Goal: Information Seeking & Learning: Learn about a topic

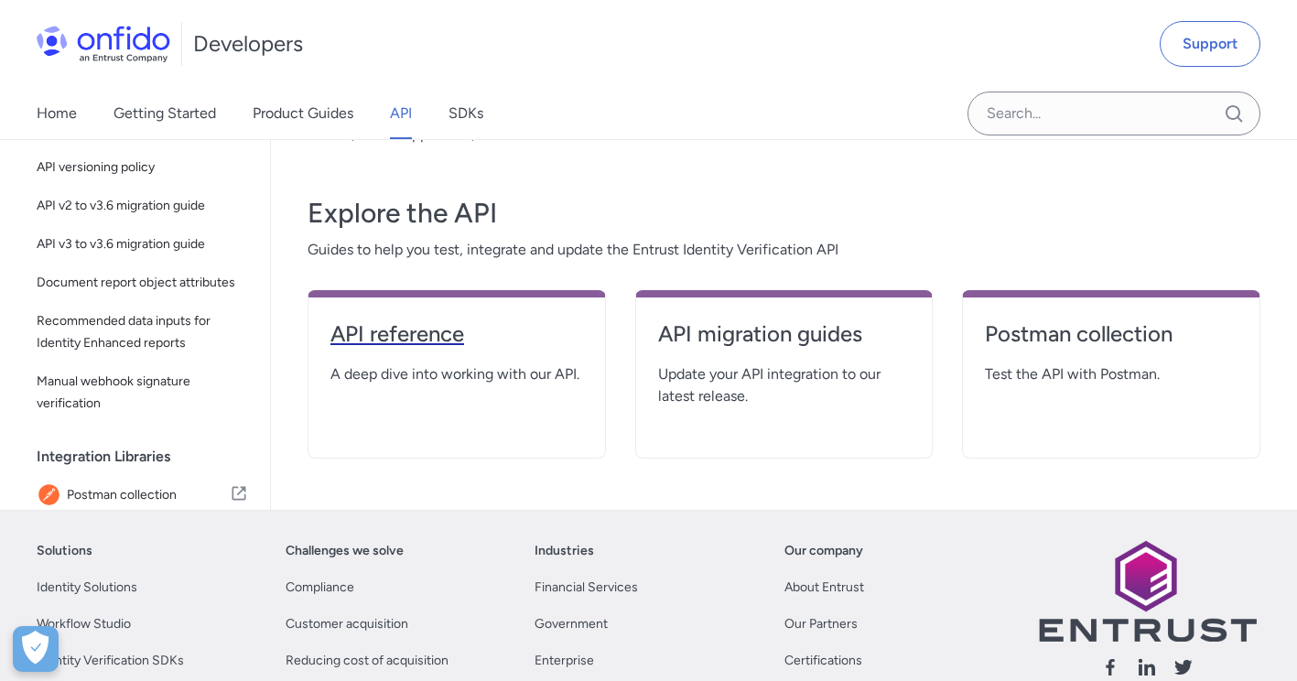
click at [491, 320] on h4 "API reference" at bounding box center [457, 334] width 253 height 29
select select "http"
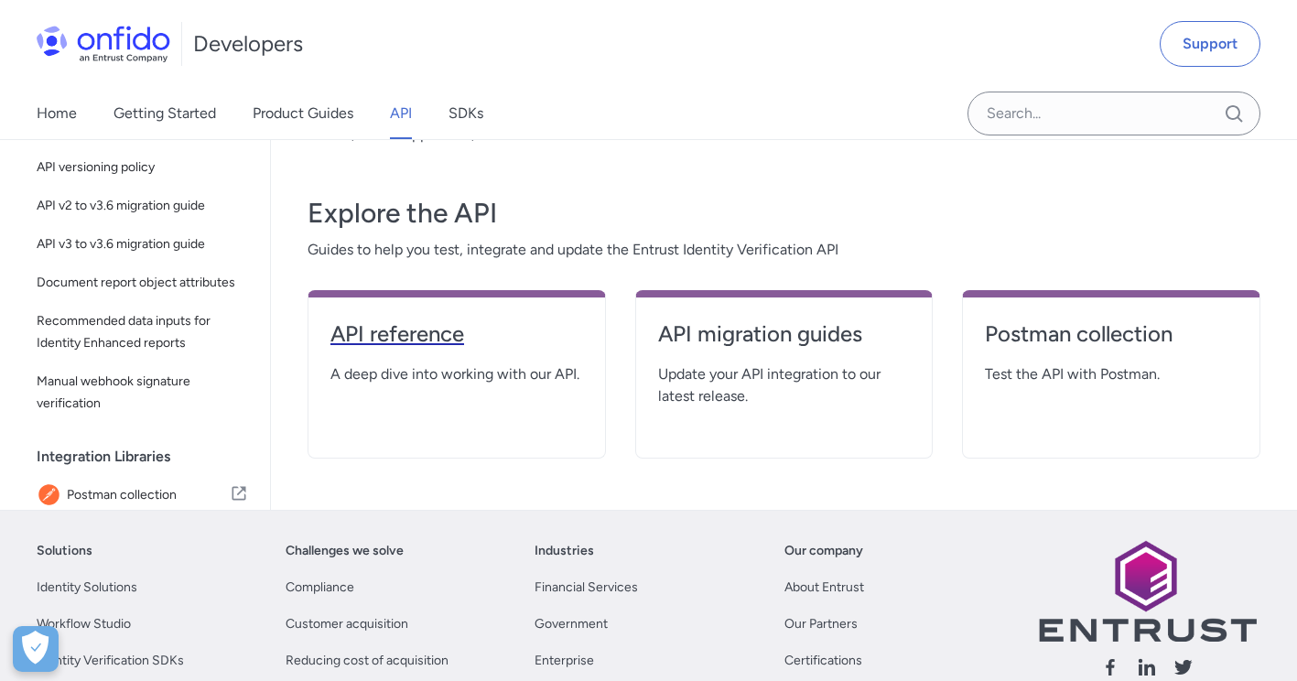
select select "http"
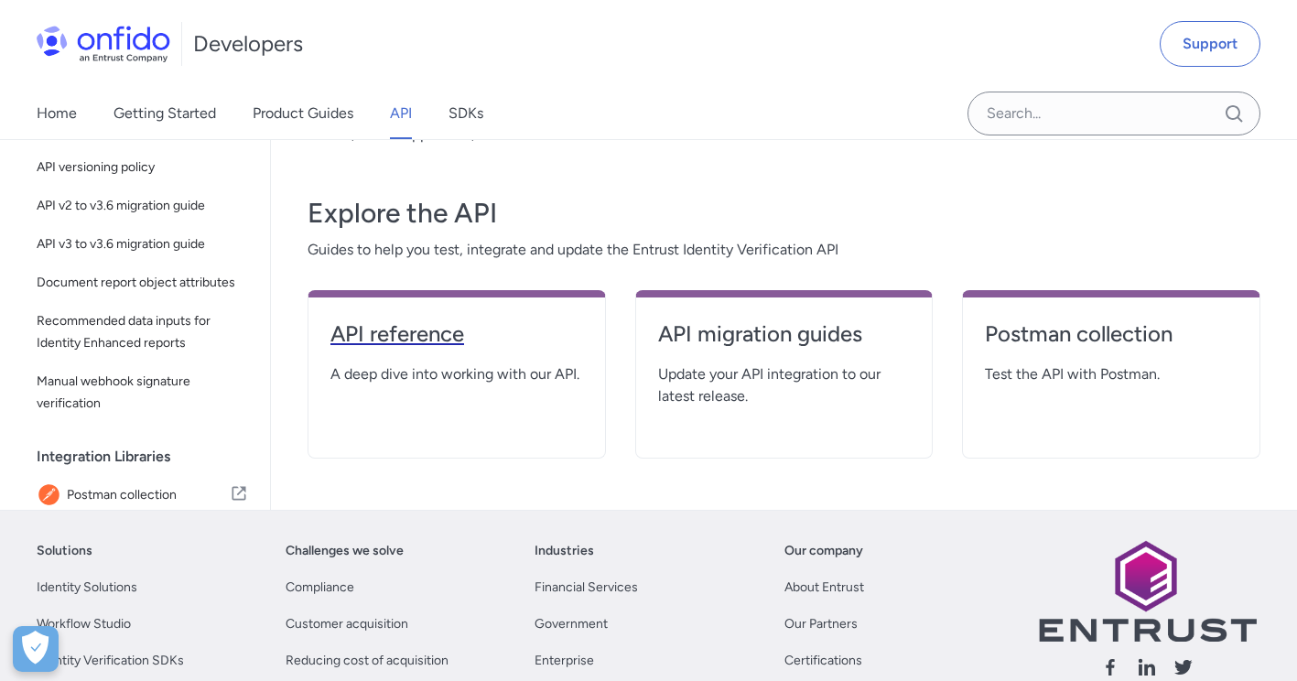
select select "http"
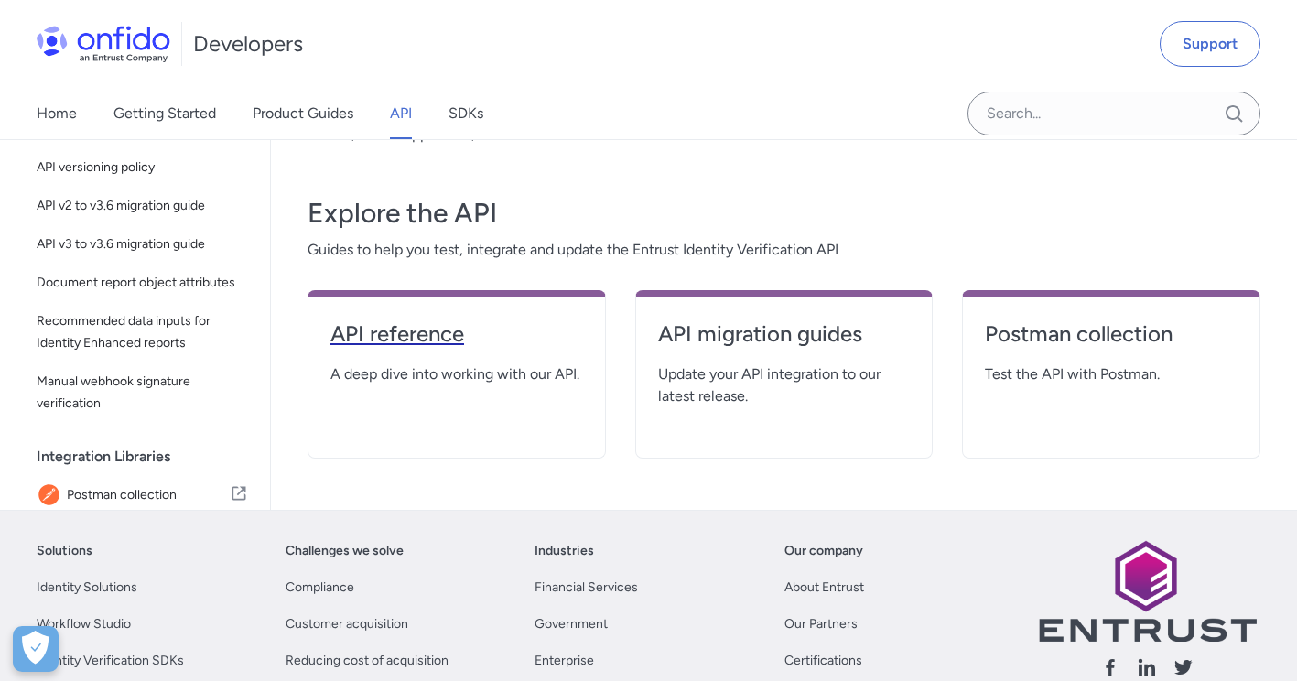
select select "http"
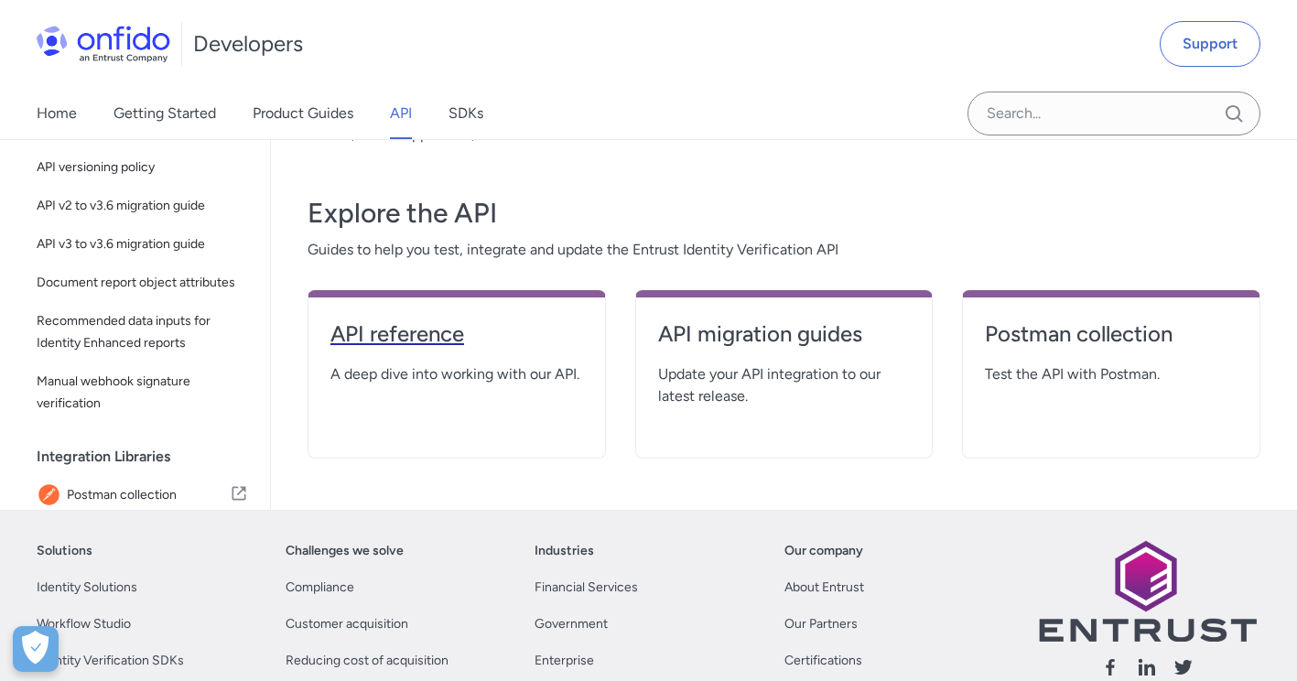
select select "http"
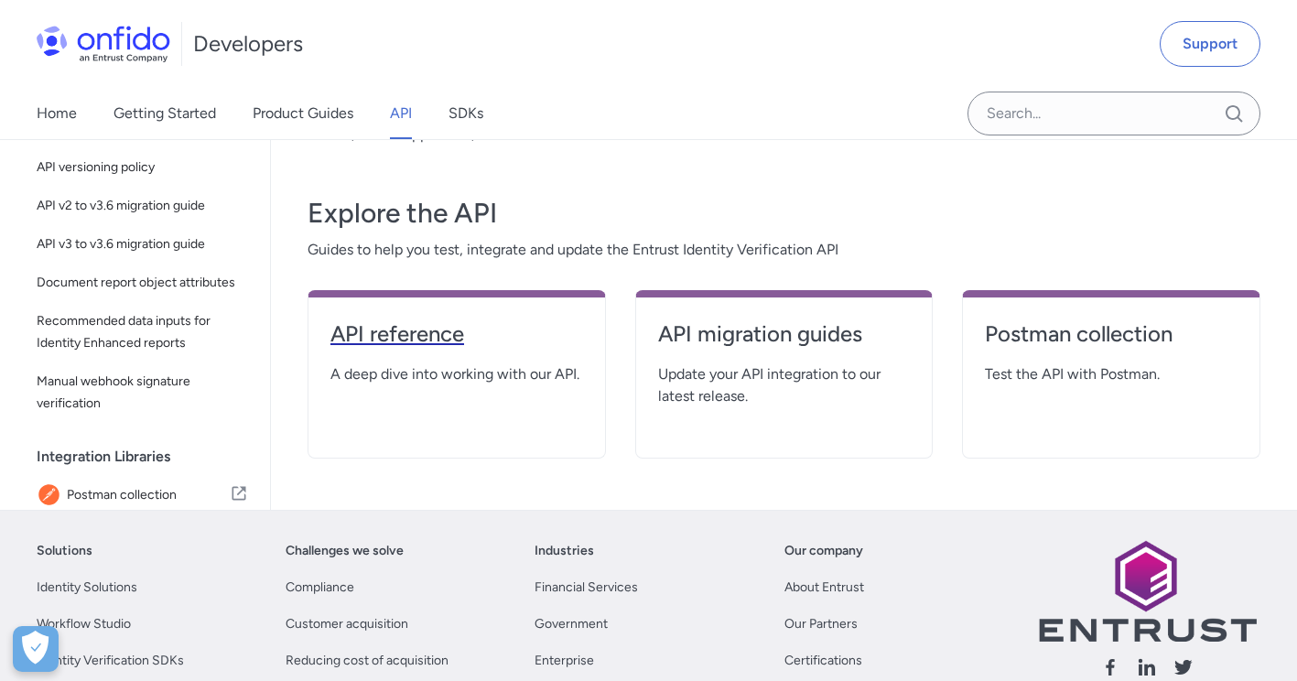
select select "http"
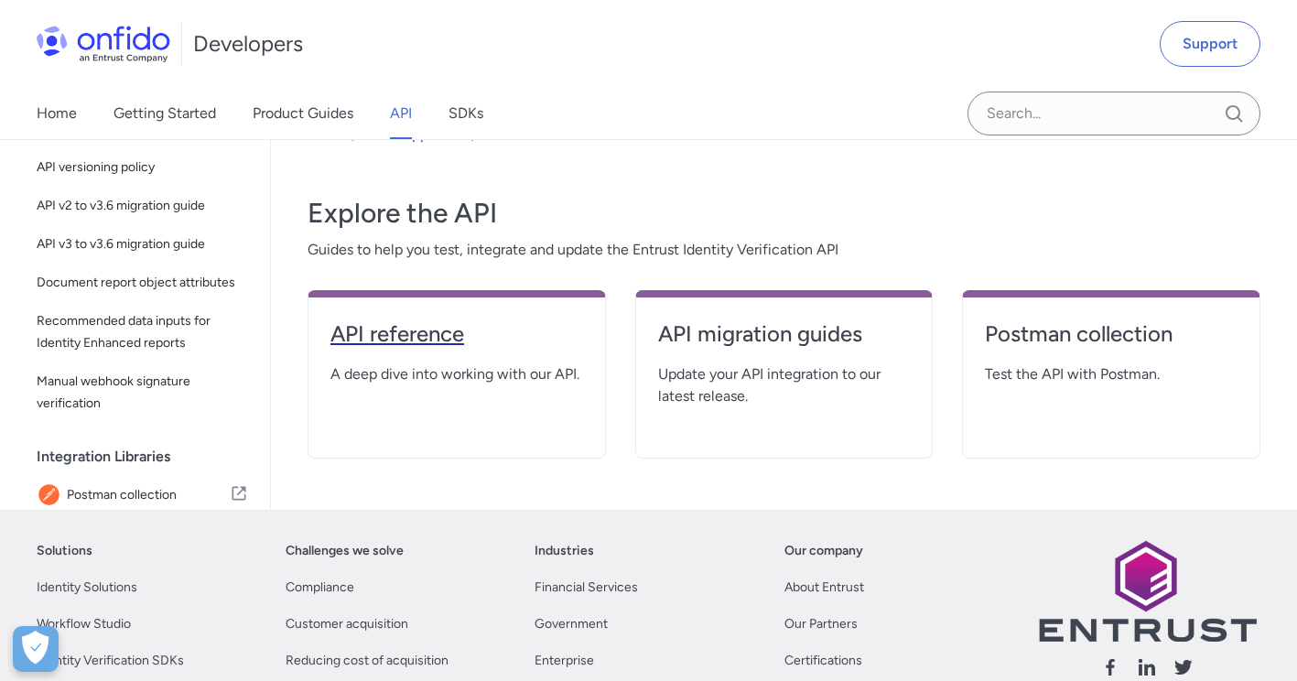
select select "http"
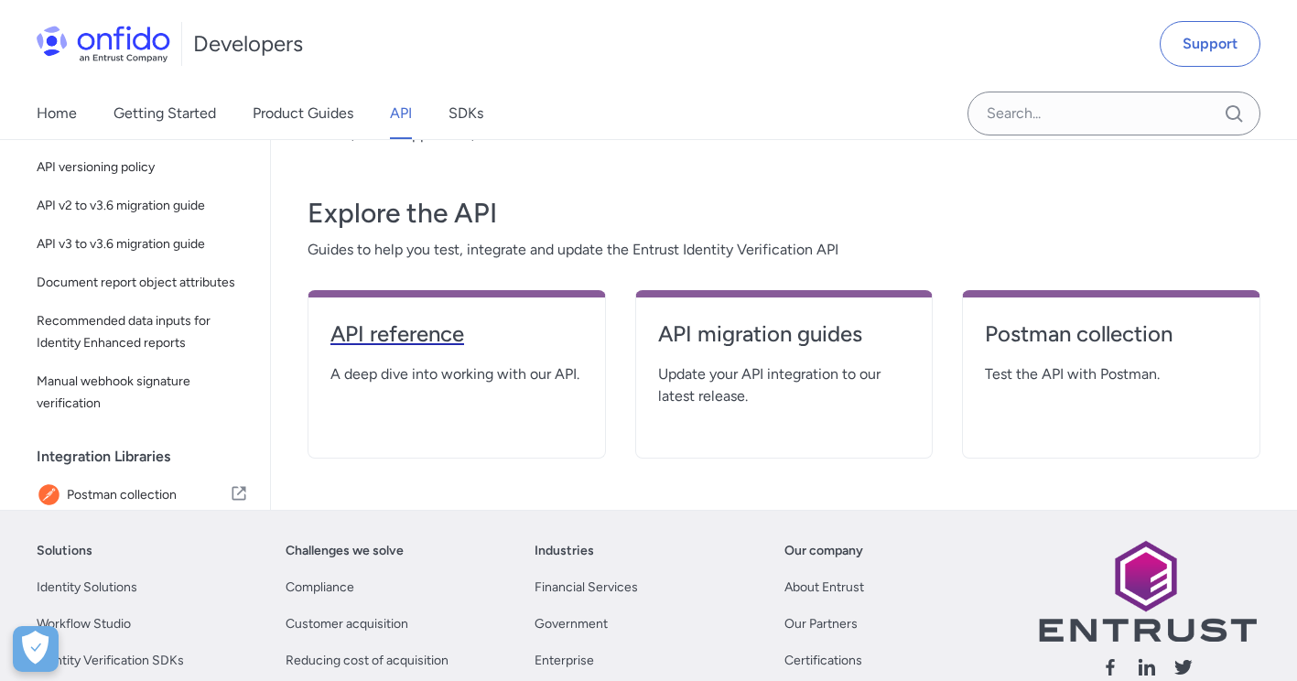
select select "http"
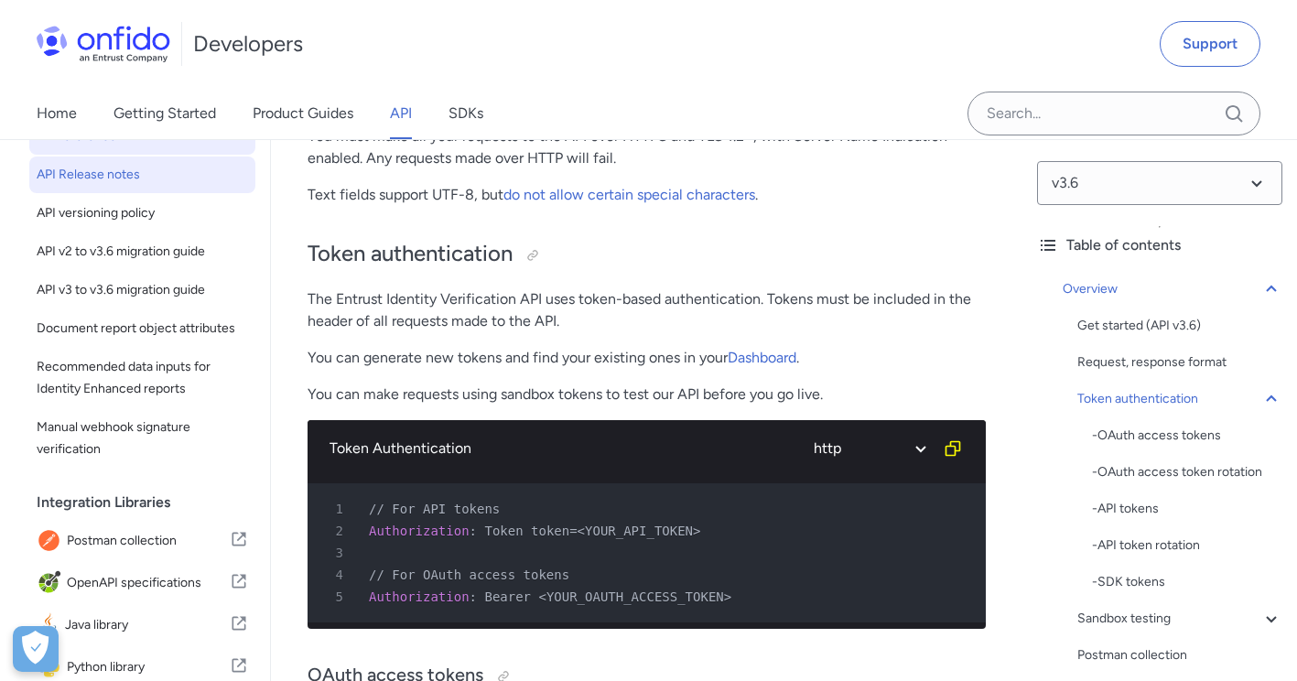
scroll to position [183, 0]
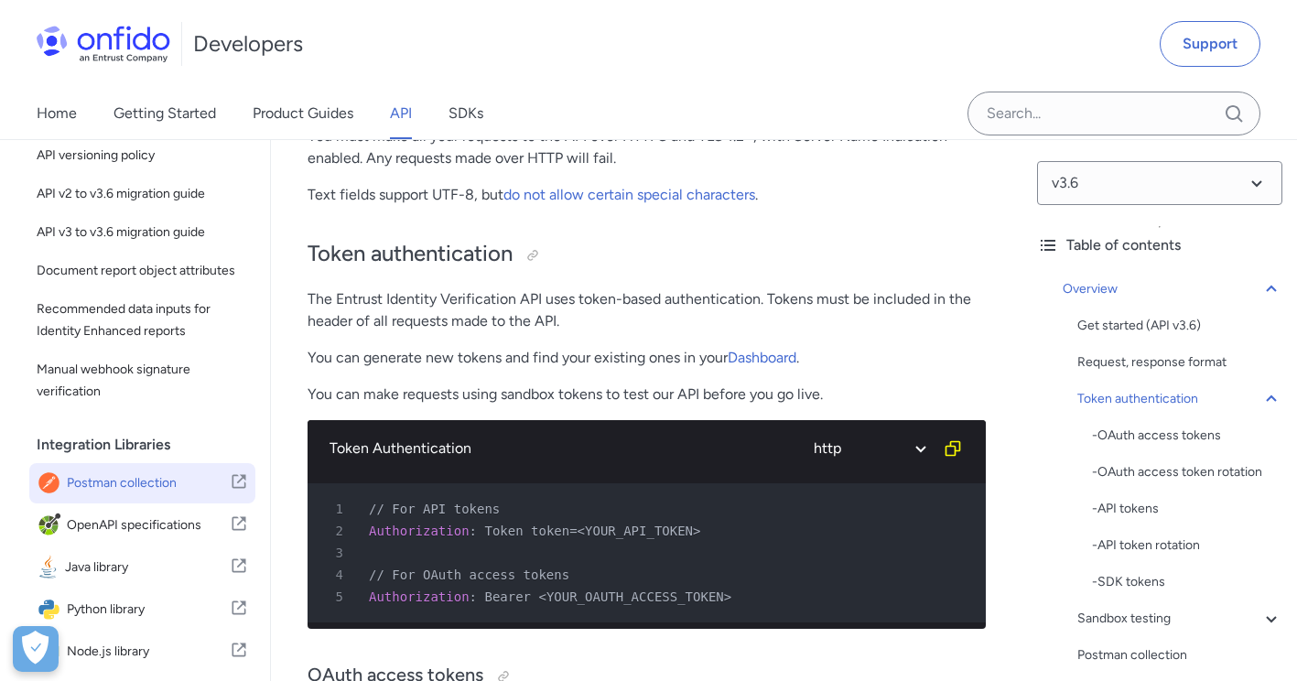
click at [139, 496] on span "Postman collection" at bounding box center [148, 484] width 163 height 26
click at [230, 493] on icon at bounding box center [239, 482] width 18 height 22
click at [127, 496] on span "Postman collection" at bounding box center [148, 484] width 163 height 26
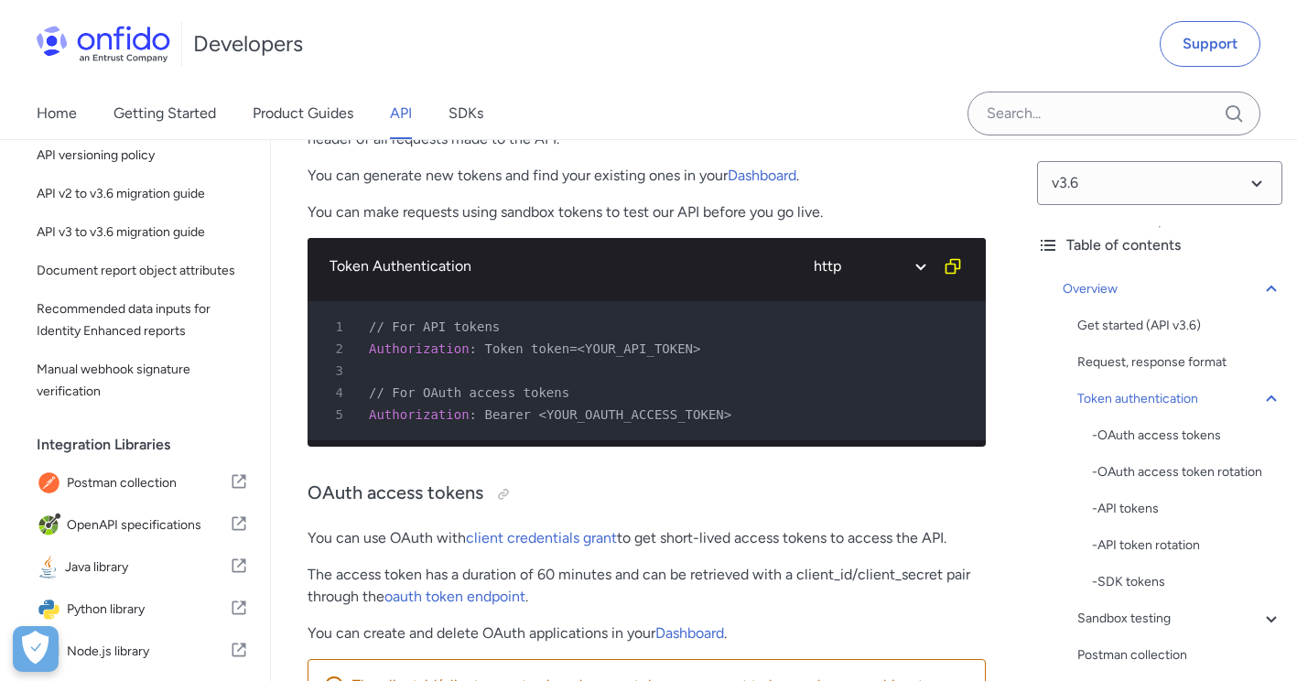
scroll to position [824, 0]
